Goal: Transaction & Acquisition: Purchase product/service

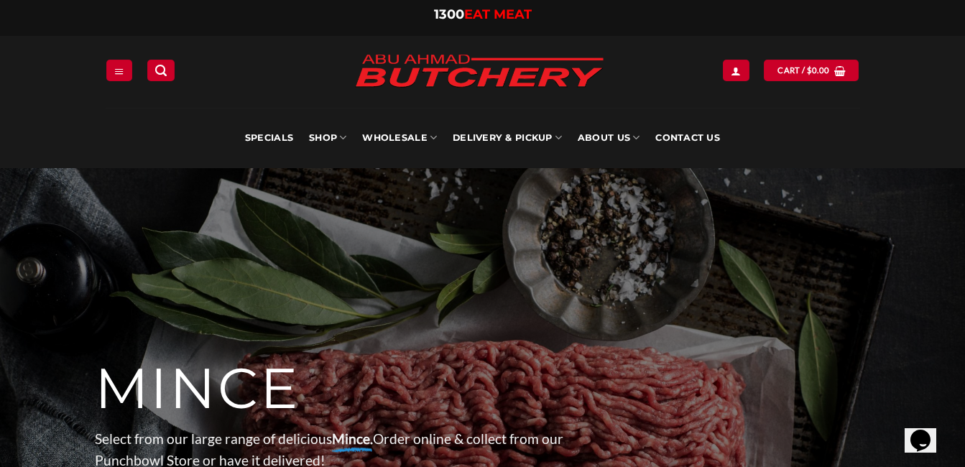
click at [428, 140] on link "Wholesale" at bounding box center [399, 138] width 75 height 60
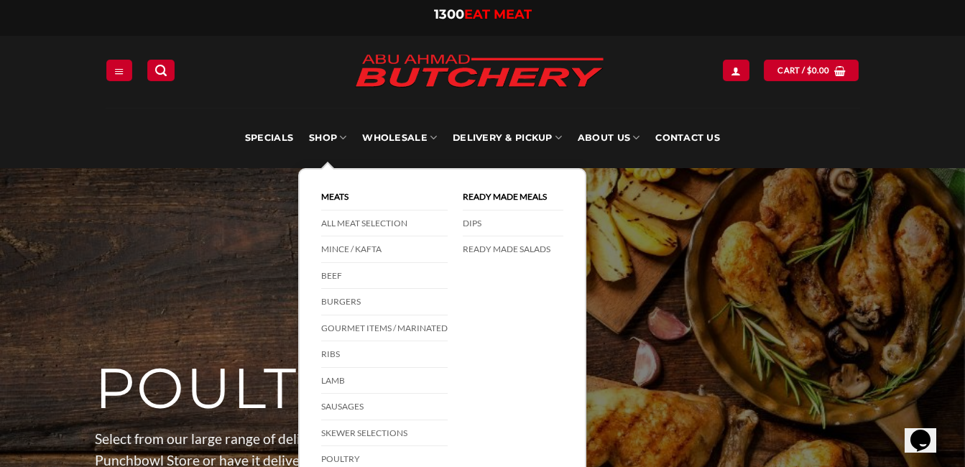
click at [344, 326] on link "Gourmet Items / Marinated" at bounding box center [384, 329] width 127 height 27
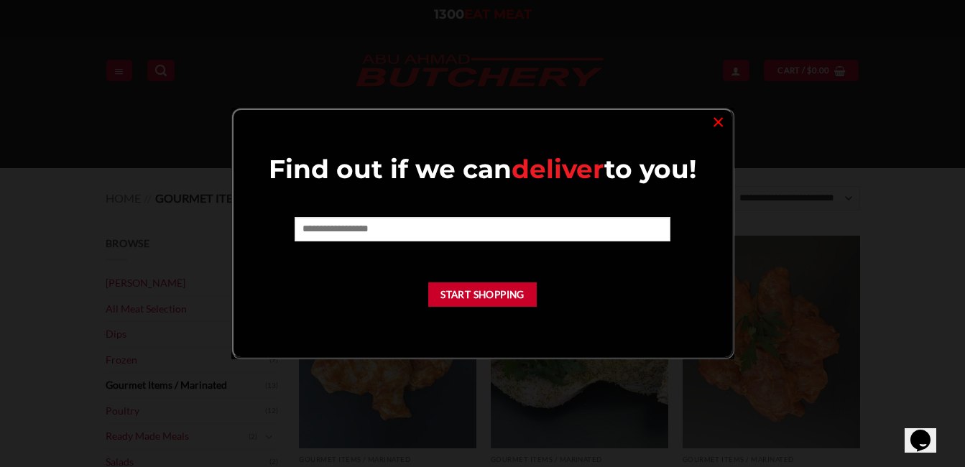
click at [716, 119] on link "×" at bounding box center [718, 120] width 21 height 19
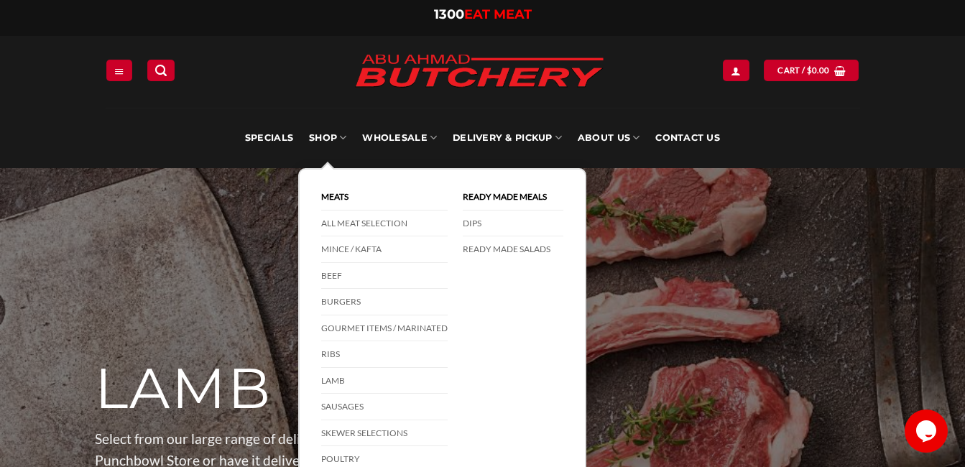
click at [343, 403] on link "Sausages" at bounding box center [384, 407] width 127 height 27
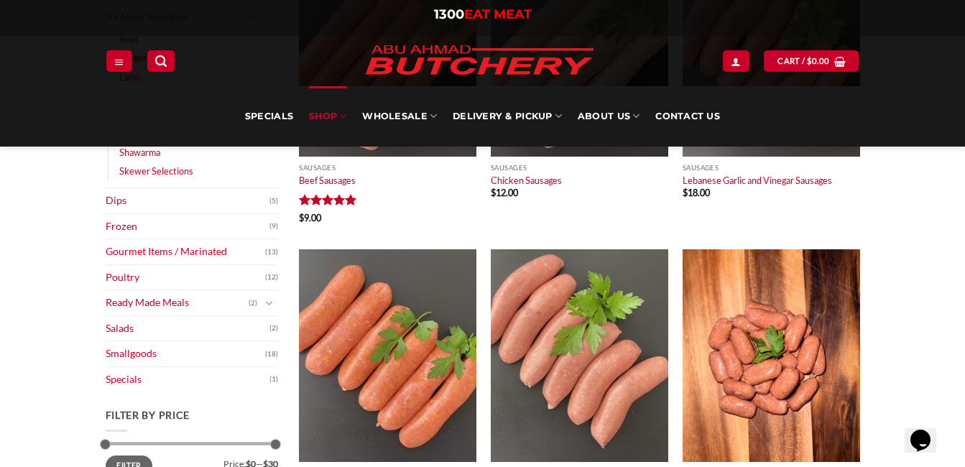
scroll to position [282, 0]
